Goal: Check status: Check status

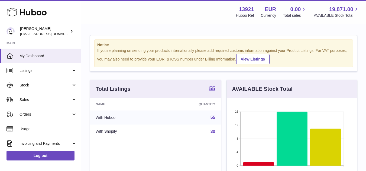
scroll to position [84, 130]
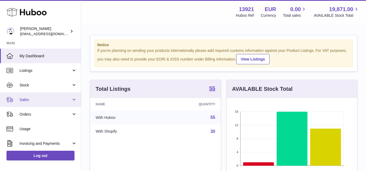
click at [35, 98] on span "Sales" at bounding box center [45, 99] width 52 height 5
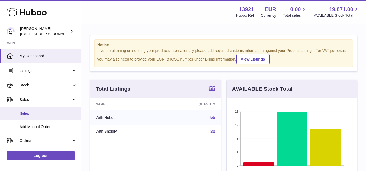
click at [38, 113] on span "Sales" at bounding box center [47, 113] width 57 height 5
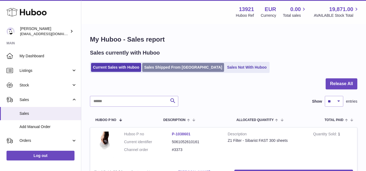
click at [168, 68] on link "Sales Shipped From [GEOGRAPHIC_DATA]" at bounding box center [183, 67] width 82 height 9
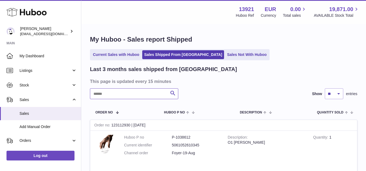
click at [147, 94] on input "text" at bounding box center [134, 94] width 88 height 11
paste input "**********"
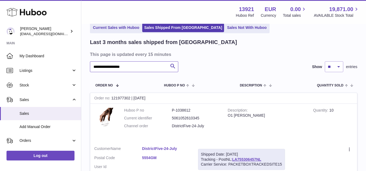
scroll to position [54, 0]
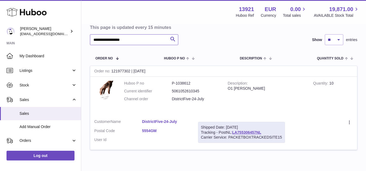
type input "**********"
click at [123, 73] on div "Order no 121977302 | [DATE]" at bounding box center [223, 71] width 267 height 11
click at [123, 71] on div "Order no 121977302 | [DATE]" at bounding box center [223, 71] width 267 height 11
click at [124, 72] on div "Order no 121977302 | [DATE]" at bounding box center [223, 71] width 267 height 11
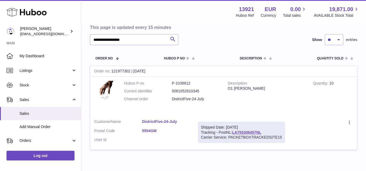
click at [124, 72] on div "Order no 121977302 | [DATE]" at bounding box center [223, 71] width 267 height 11
click at [131, 66] on tr "Order No Huboo P no Description Quantity Sold Customer Tracking" at bounding box center [223, 58] width 267 height 15
drag, startPoint x: 113, startPoint y: 71, endPoint x: 130, endPoint y: 73, distance: 17.1
click at [130, 73] on div "Order no 121977302 | [DATE]" at bounding box center [223, 71] width 267 height 11
copy div "121977302"
